Goal: Information Seeking & Learning: Learn about a topic

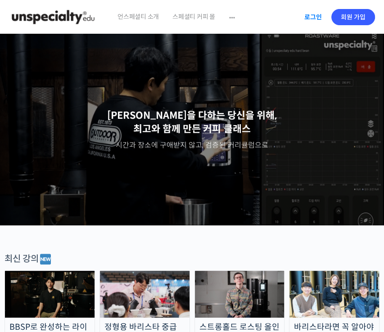
click at [313, 20] on link "로그인" at bounding box center [313, 17] width 28 height 21
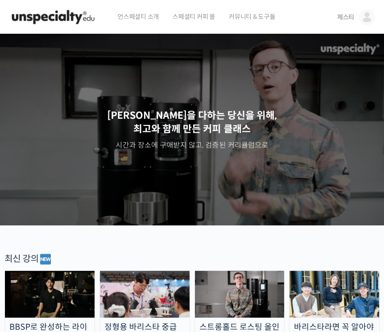
click at [357, 18] on link "제스티" at bounding box center [356, 17] width 38 height 34
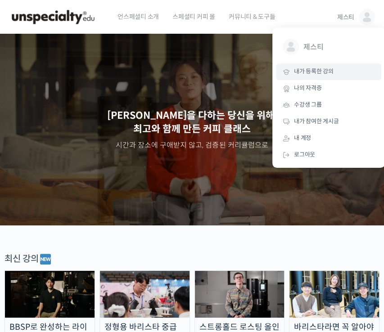
click at [336, 78] on link "내가 등록한 강의" at bounding box center [328, 72] width 105 height 17
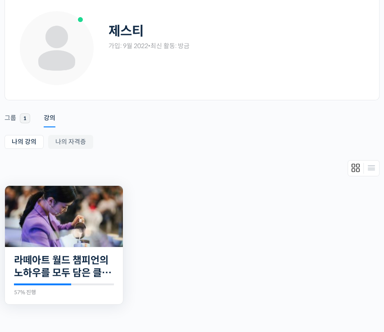
scroll to position [90, 0]
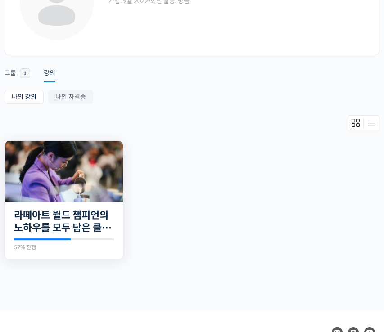
click at [69, 179] on img at bounding box center [64, 171] width 118 height 61
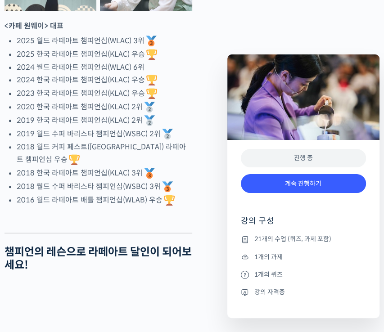
scroll to position [541, 0]
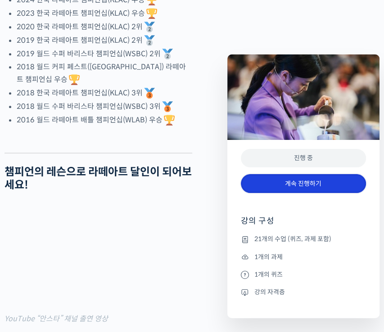
click at [305, 181] on link "계속 진행하기" at bounding box center [303, 183] width 125 height 19
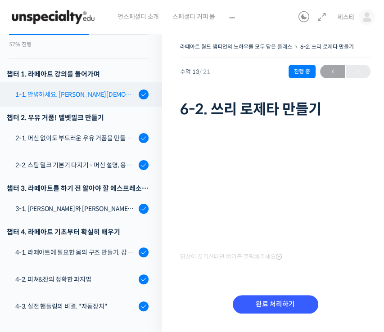
scroll to position [1, 0]
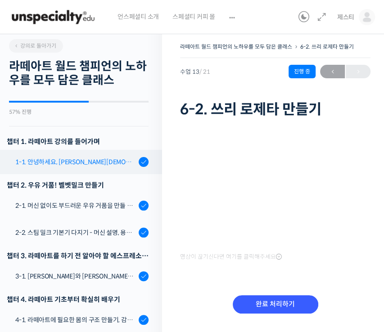
click at [68, 159] on div "1-1. 안녕하세요, [PERSON_NAME][DEMOGRAPHIC_DATA][PERSON_NAME]입니다." at bounding box center [75, 162] width 121 height 10
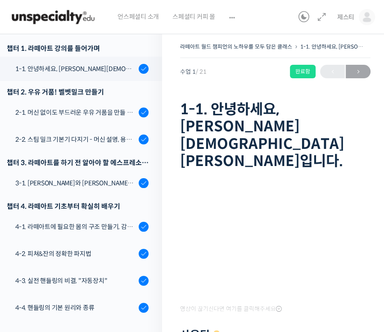
scroll to position [100, 0]
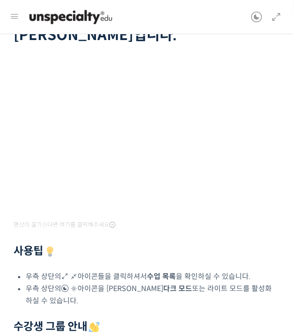
scroll to position [0, 0]
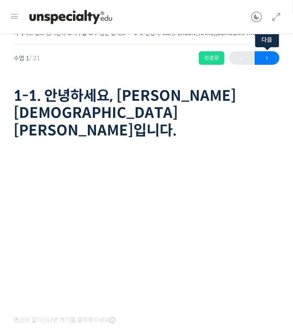
click at [272, 62] on span "→" at bounding box center [267, 58] width 25 height 12
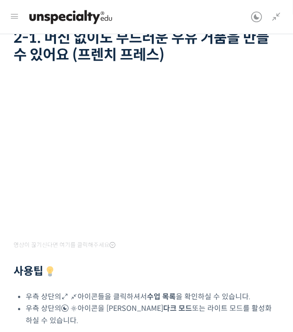
scroll to position [90, 0]
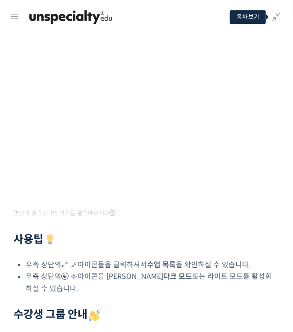
click at [147, 249] on div "영상이 끊기[DEMOGRAPHIC_DATA] 여기를 클릭해주세요 사용팁 우측 상단의 아이콘들을 클릭하셔서 수업 목록 을 확인하실 수 있습니다.…" at bounding box center [147, 218] width 266 height 331
